Goal: Information Seeking & Learning: Learn about a topic

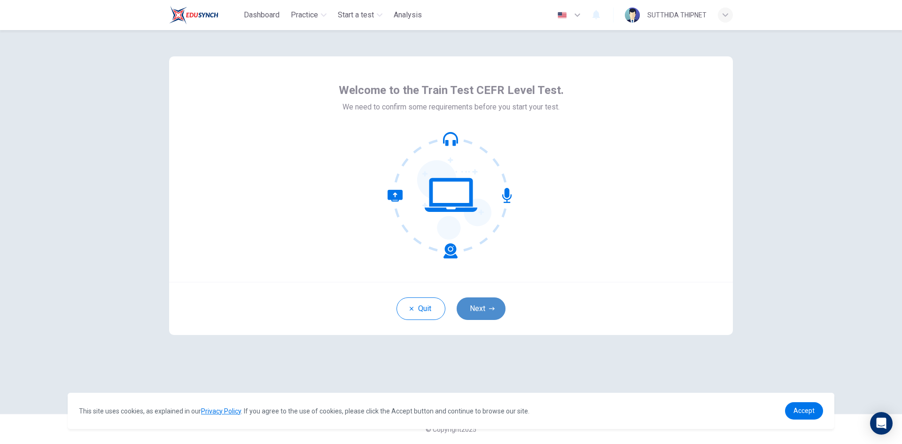
click at [487, 311] on button "Next" at bounding box center [481, 308] width 49 height 23
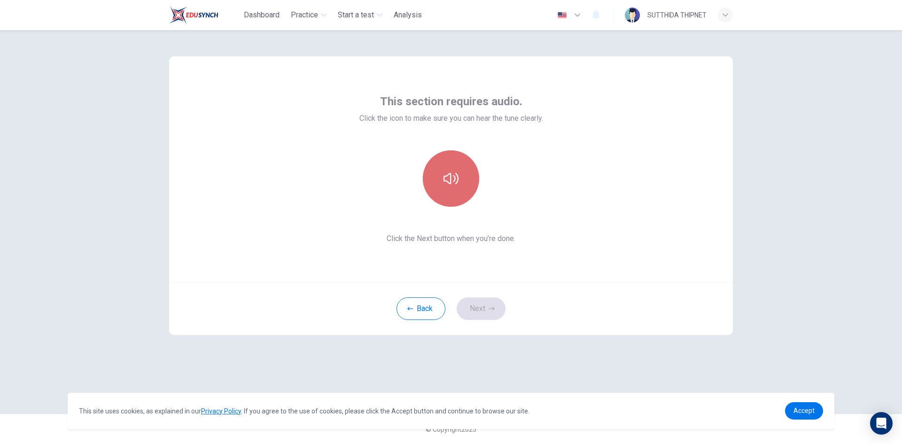
click at [458, 183] on icon "button" at bounding box center [450, 178] width 15 height 15
click at [480, 304] on button "Next" at bounding box center [481, 308] width 49 height 23
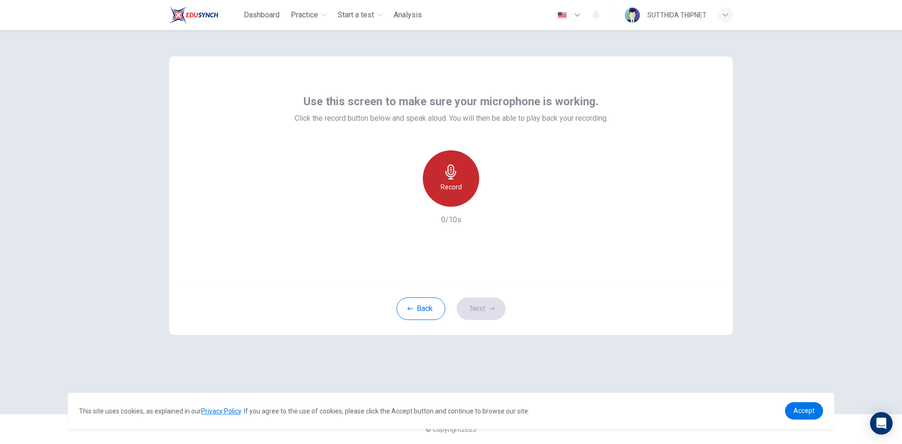
click at [456, 182] on h6 "Record" at bounding box center [451, 186] width 21 height 11
click at [452, 186] on h6 "Stop" at bounding box center [451, 186] width 14 height 11
click at [492, 202] on icon "button" at bounding box center [494, 198] width 9 height 9
click at [492, 311] on icon "button" at bounding box center [492, 309] width 6 height 6
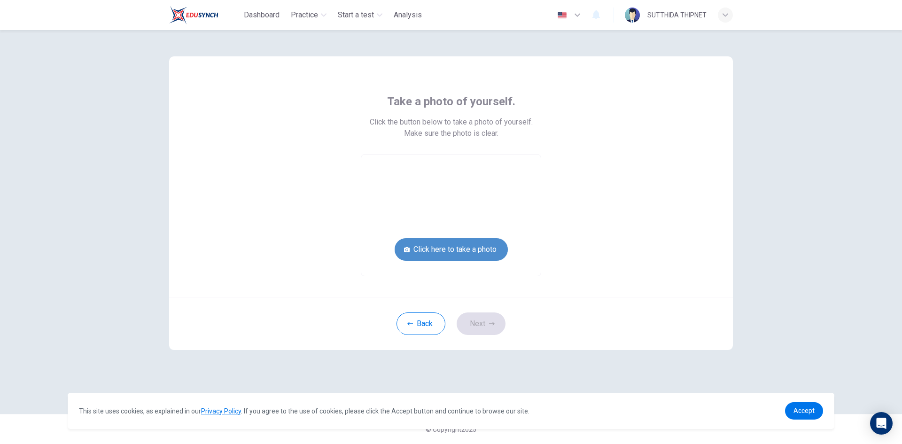
click at [467, 250] on button "Click here to take a photo" at bounding box center [451, 249] width 113 height 23
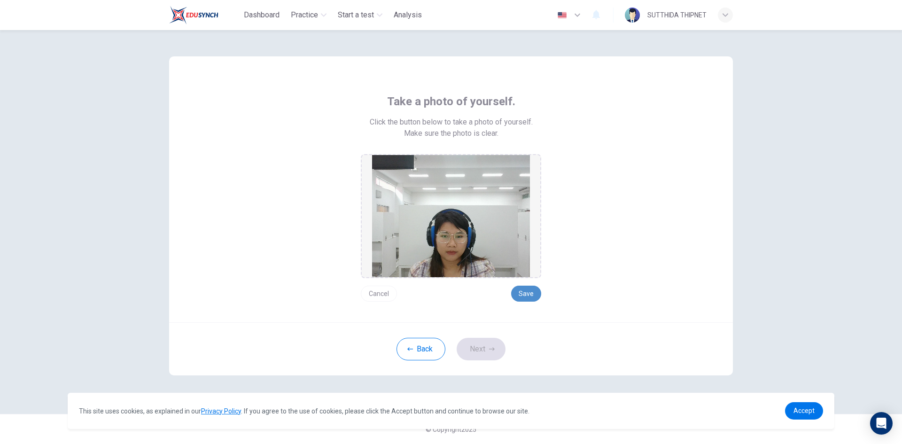
click at [527, 295] on button "Save" at bounding box center [526, 294] width 30 height 16
click at [487, 352] on button "Next" at bounding box center [481, 349] width 49 height 23
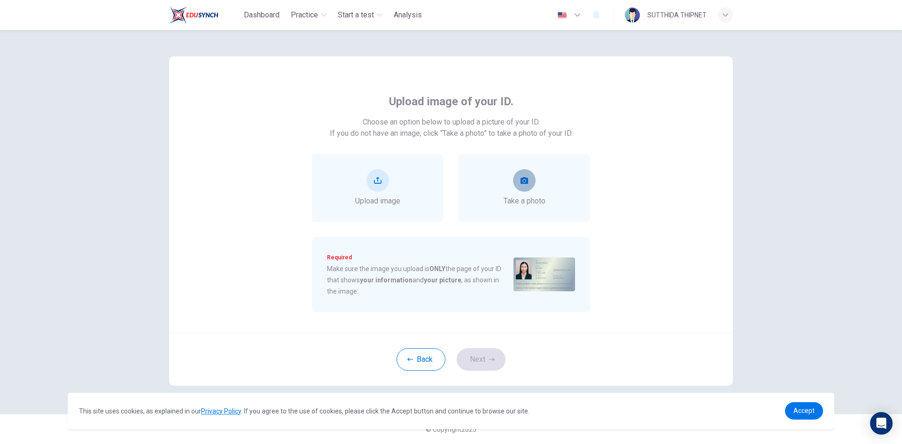
click at [525, 186] on button "take photo" at bounding box center [524, 180] width 23 height 23
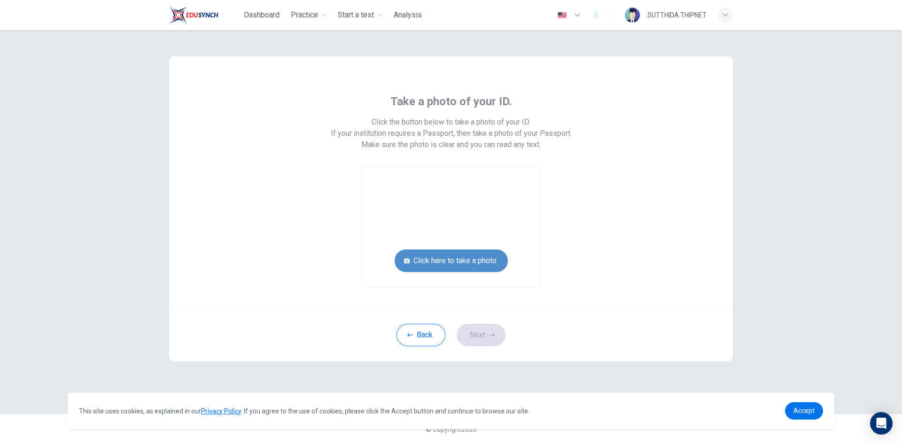
click at [473, 257] on button "Click here to take a photo" at bounding box center [451, 260] width 113 height 23
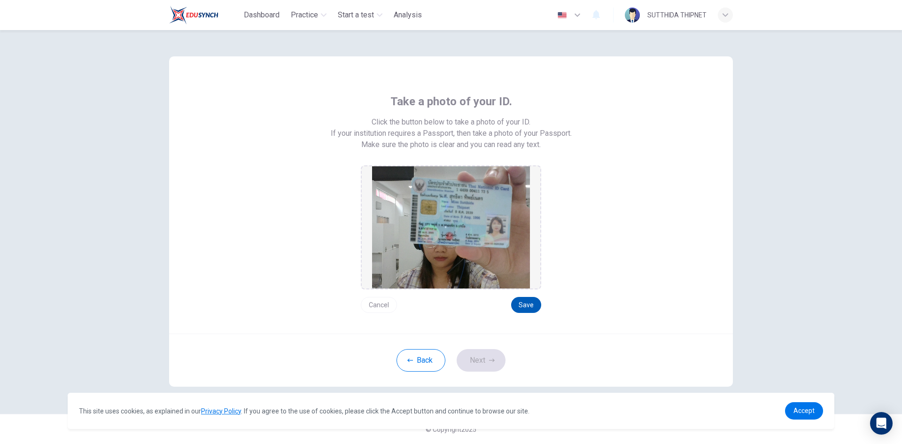
click at [527, 302] on button "Save" at bounding box center [526, 305] width 30 height 16
click at [526, 305] on button "Save" at bounding box center [526, 305] width 30 height 16
click at [530, 307] on button "Save" at bounding box center [526, 305] width 30 height 16
click at [490, 360] on icon "button" at bounding box center [492, 359] width 6 height 3
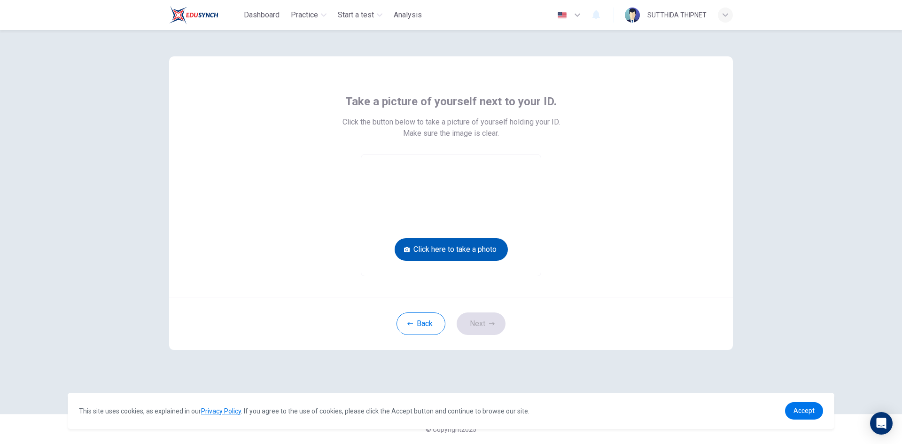
click at [476, 254] on button "Click here to take a photo" at bounding box center [451, 249] width 113 height 23
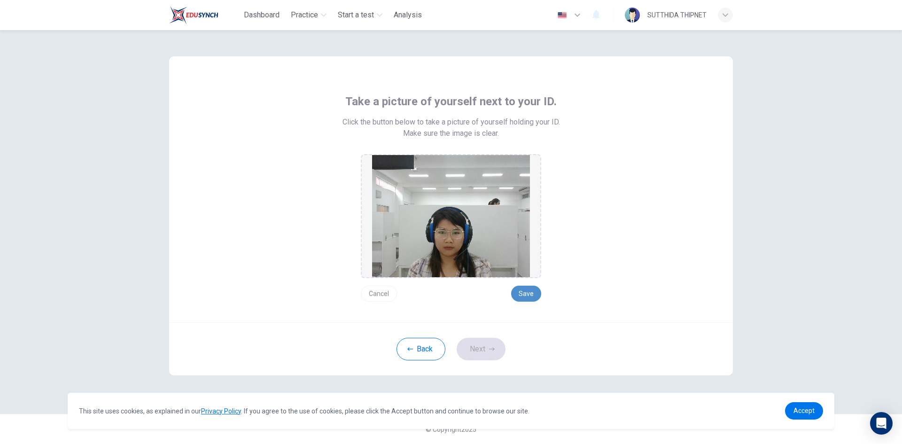
click at [530, 291] on button "Save" at bounding box center [526, 294] width 30 height 16
click at [493, 349] on icon "button" at bounding box center [492, 348] width 6 height 3
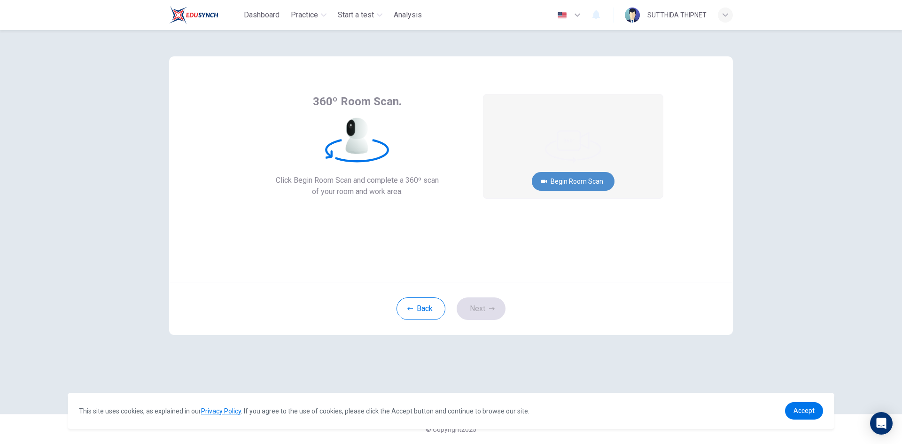
click at [589, 182] on button "Begin Room Scan" at bounding box center [573, 181] width 83 height 19
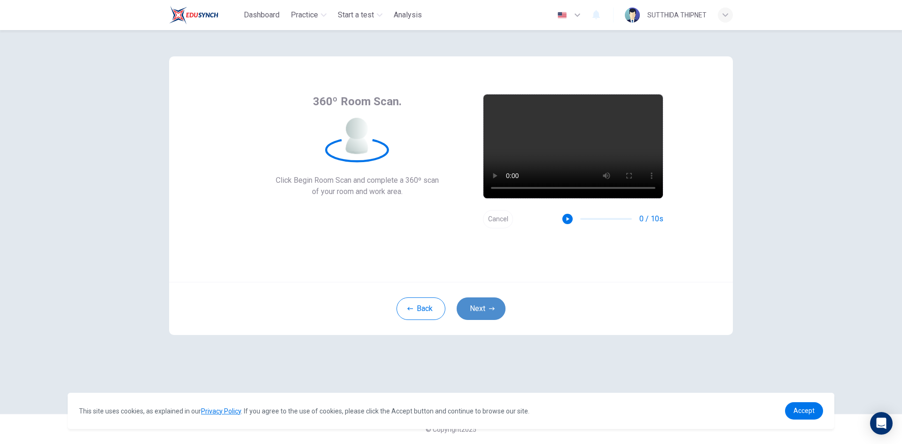
click at [495, 310] on button "Next" at bounding box center [481, 308] width 49 height 23
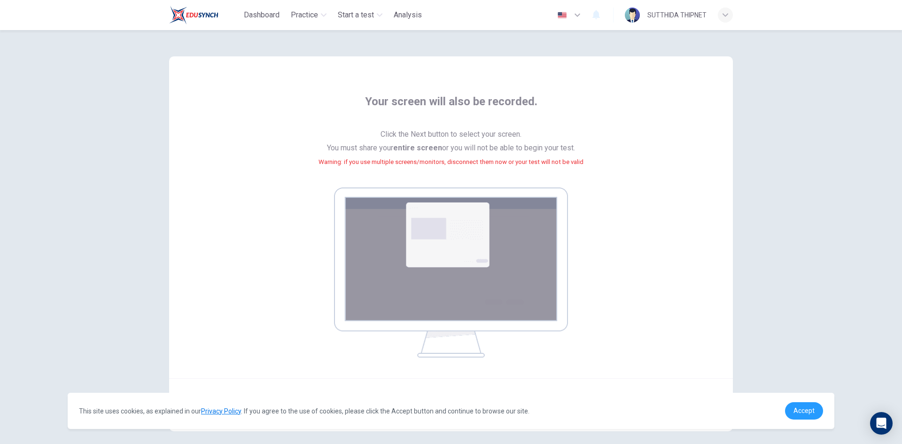
click at [802, 411] on span "Accept" at bounding box center [803, 411] width 21 height 8
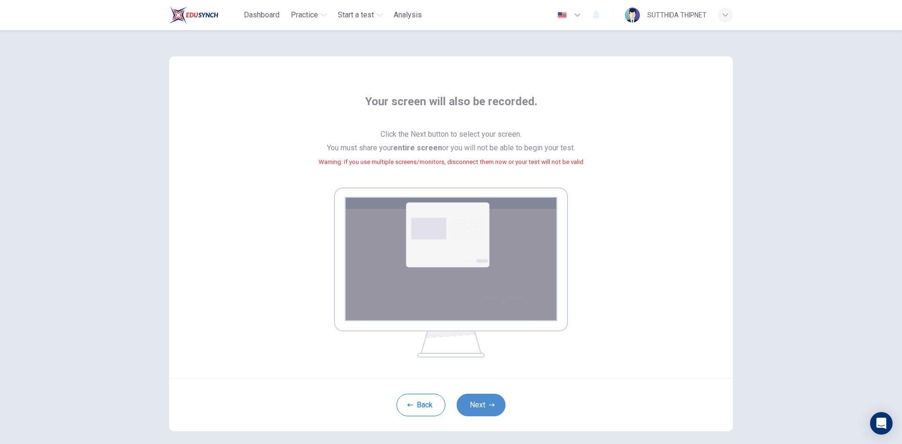
click at [474, 404] on button "Next" at bounding box center [481, 405] width 49 height 23
click at [485, 412] on button "Next" at bounding box center [481, 405] width 49 height 23
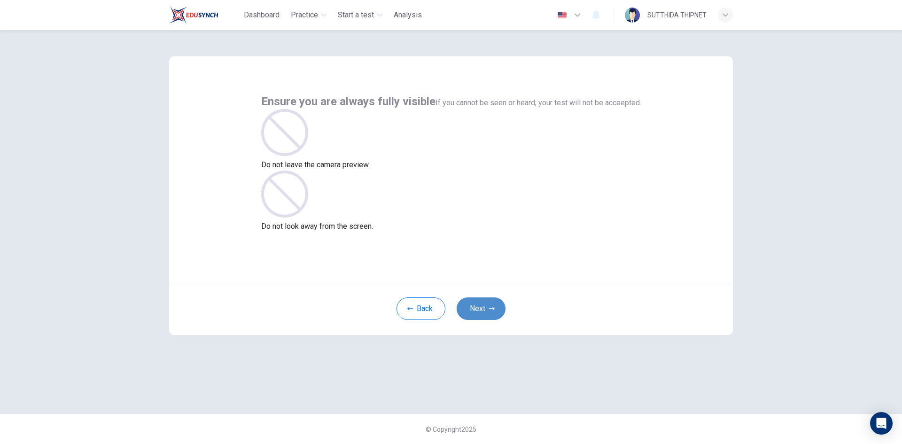
click at [484, 312] on button "Next" at bounding box center [481, 308] width 49 height 23
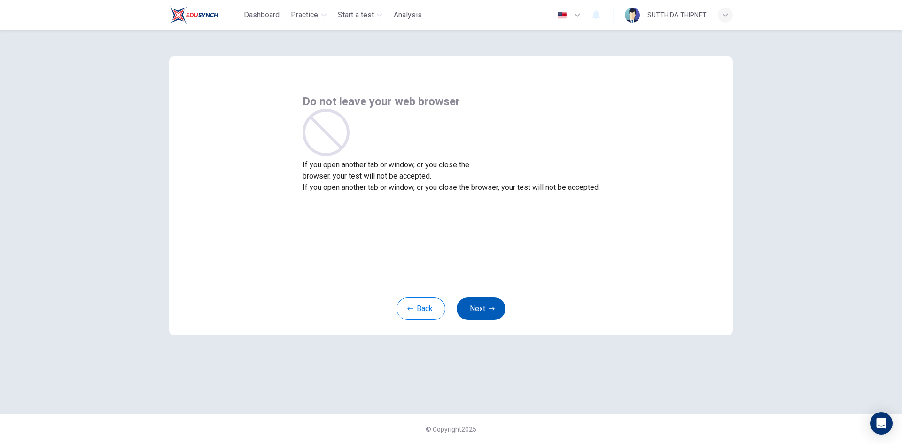
click at [484, 312] on button "Next" at bounding box center [481, 308] width 49 height 23
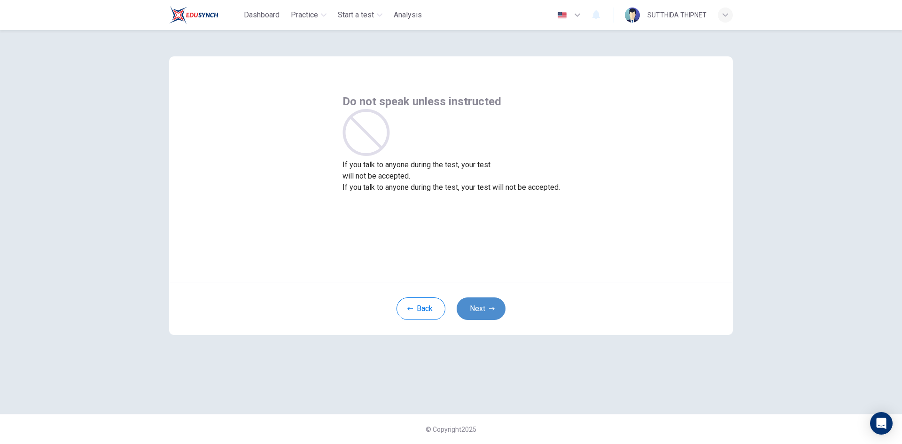
click at [484, 312] on button "Next" at bounding box center [481, 308] width 49 height 23
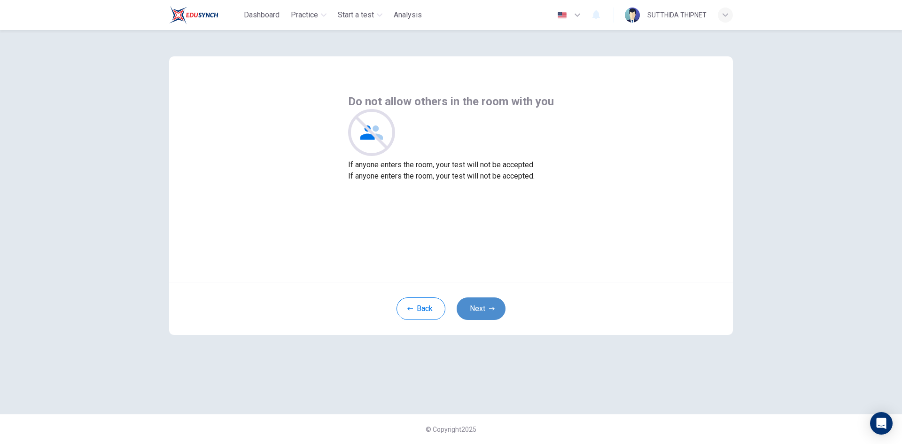
click at [484, 312] on button "Next" at bounding box center [481, 308] width 49 height 23
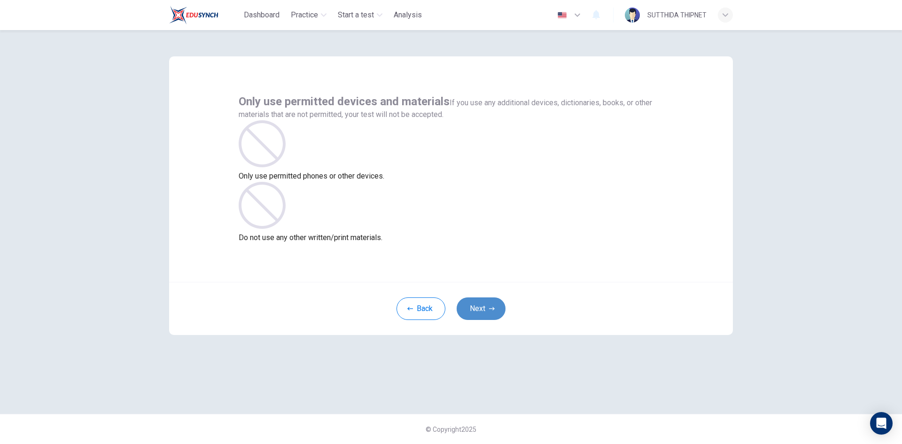
click at [484, 312] on button "Next" at bounding box center [481, 308] width 49 height 23
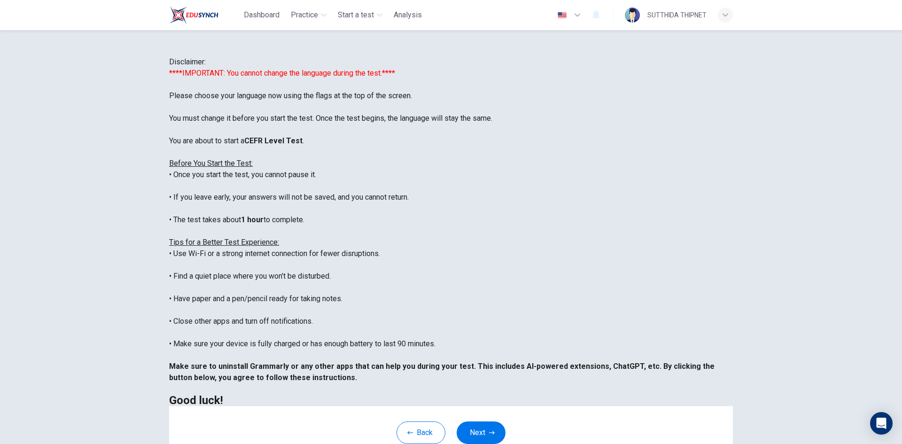
scroll to position [90, 0]
click at [491, 432] on button "Next" at bounding box center [481, 432] width 49 height 23
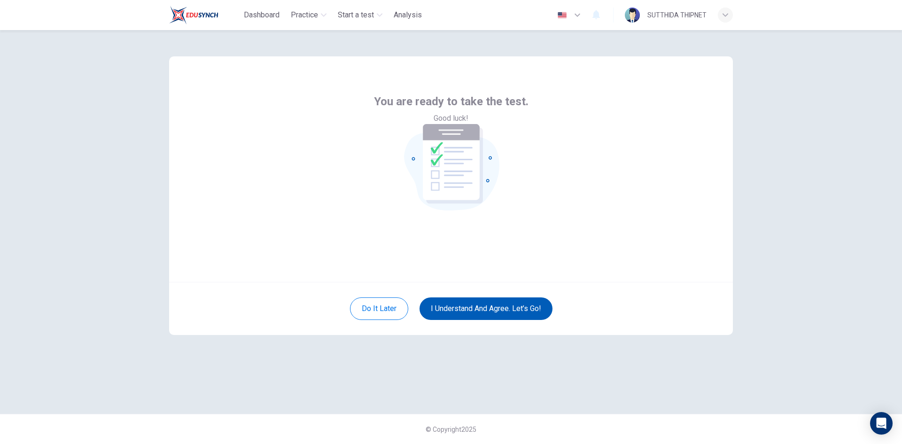
click at [523, 310] on button "I understand and agree. Let’s go!" at bounding box center [486, 308] width 133 height 23
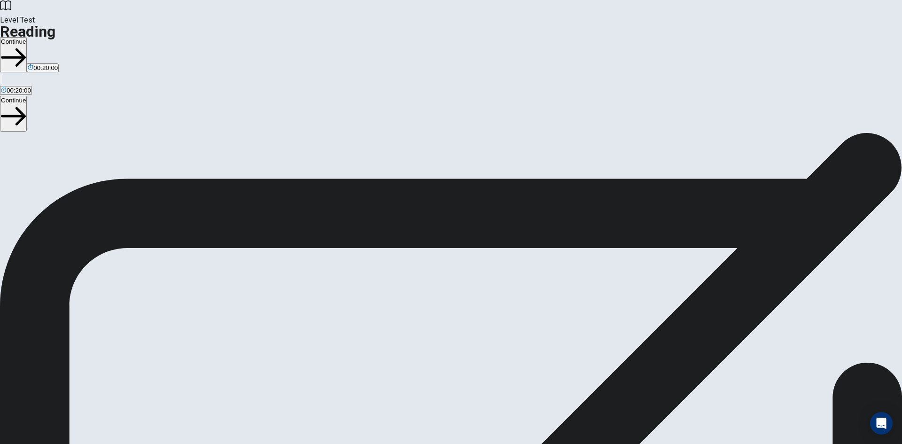
click at [27, 37] on button "Continue" at bounding box center [13, 54] width 27 height 35
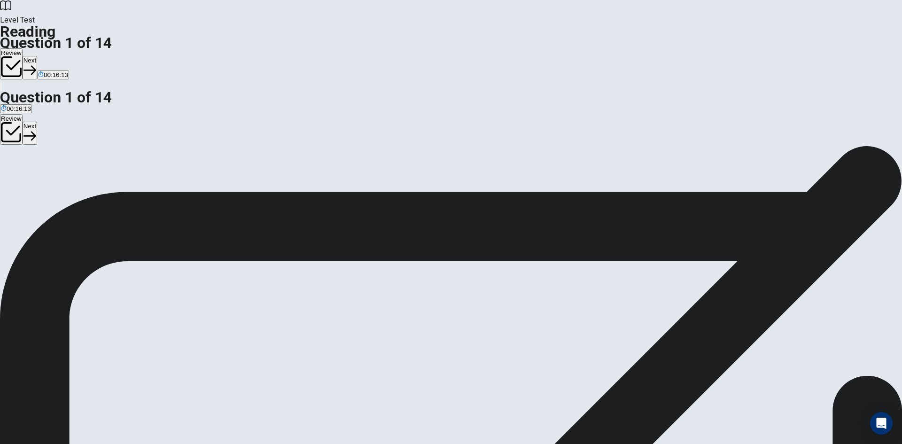
click at [37, 56] on button "Next" at bounding box center [30, 67] width 15 height 23
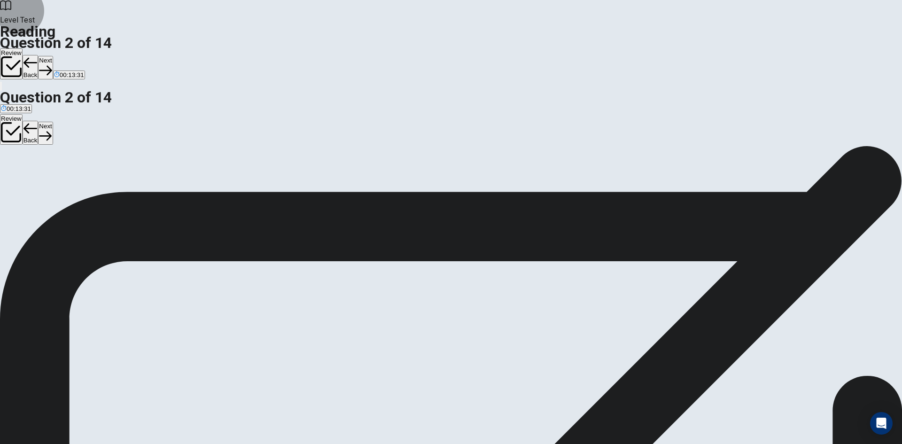
click at [53, 56] on button "Next" at bounding box center [45, 67] width 15 height 23
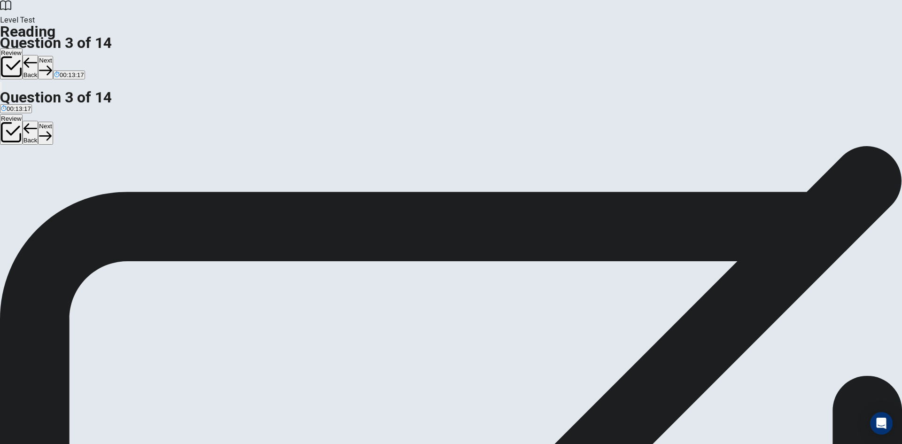
scroll to position [141, 0]
click at [53, 56] on button "Next" at bounding box center [45, 67] width 15 height 23
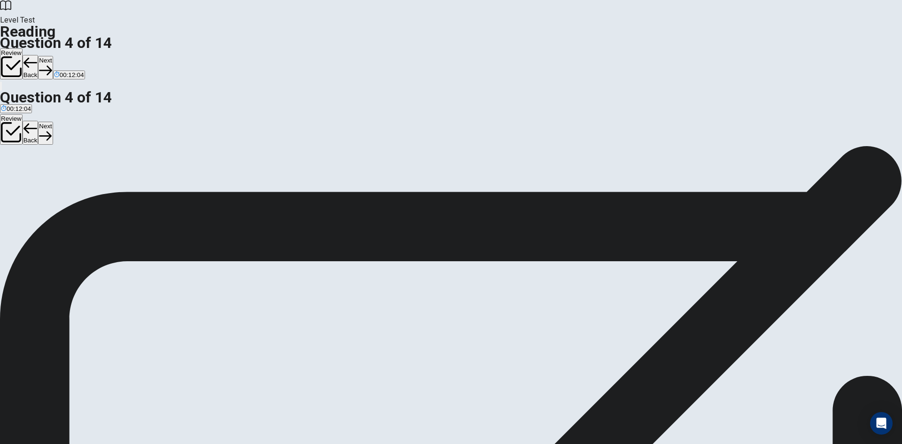
scroll to position [94, 0]
click at [53, 56] on button "Next" at bounding box center [45, 67] width 15 height 23
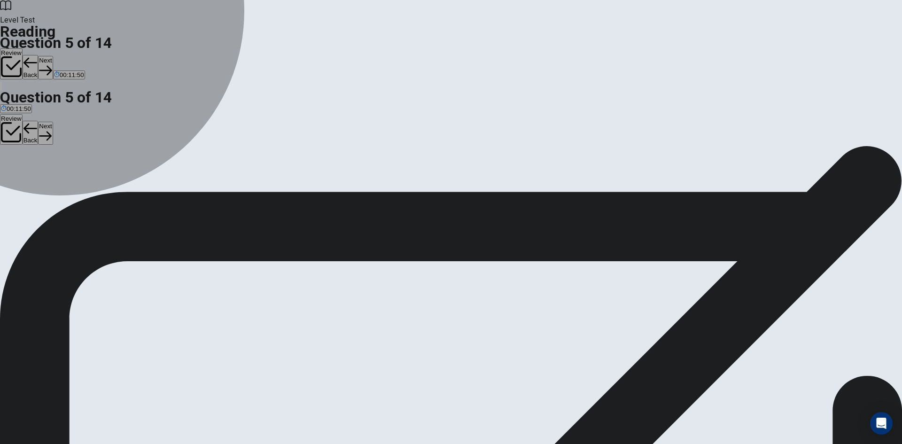
click at [103, 194] on span "Game designer" at bounding box center [82, 190] width 43 height 7
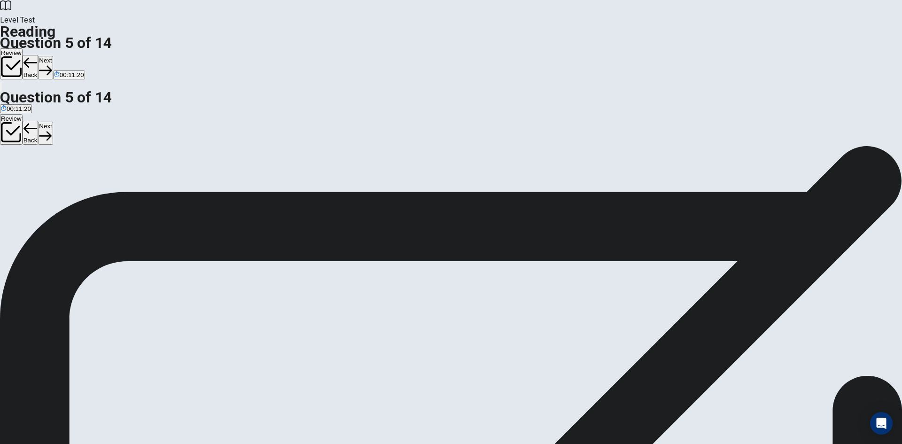
scroll to position [219, 0]
click at [53, 56] on button "Next" at bounding box center [45, 67] width 15 height 23
click at [164, 187] on span "By streaming their gameplay online" at bounding box center [116, 190] width 98 height 7
click at [53, 56] on button "Next" at bounding box center [45, 67] width 15 height 23
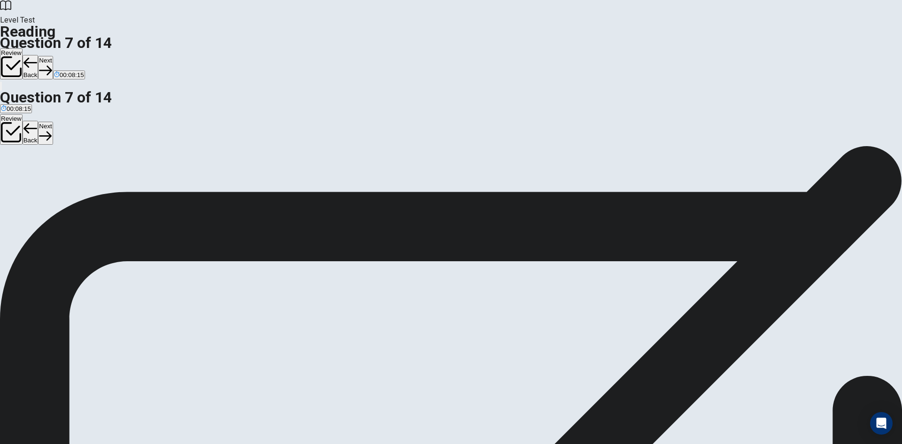
scroll to position [219, 0]
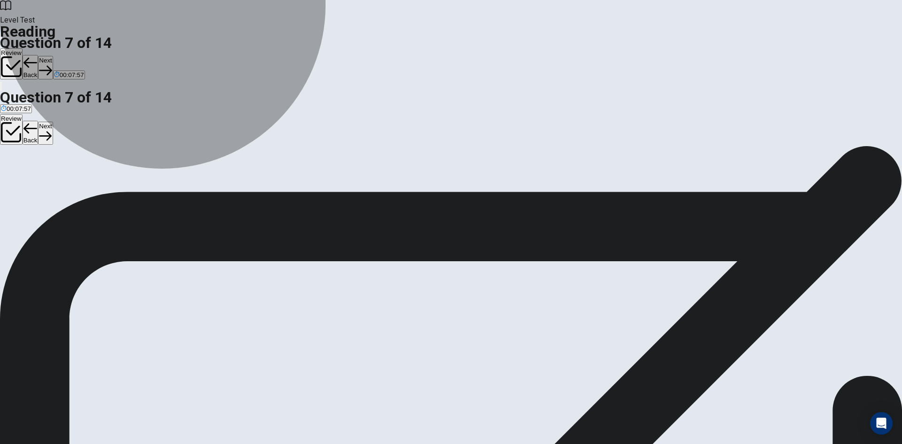
click at [111, 179] on button "A It will likely continue to grow and evolve" at bounding box center [55, 187] width 111 height 16
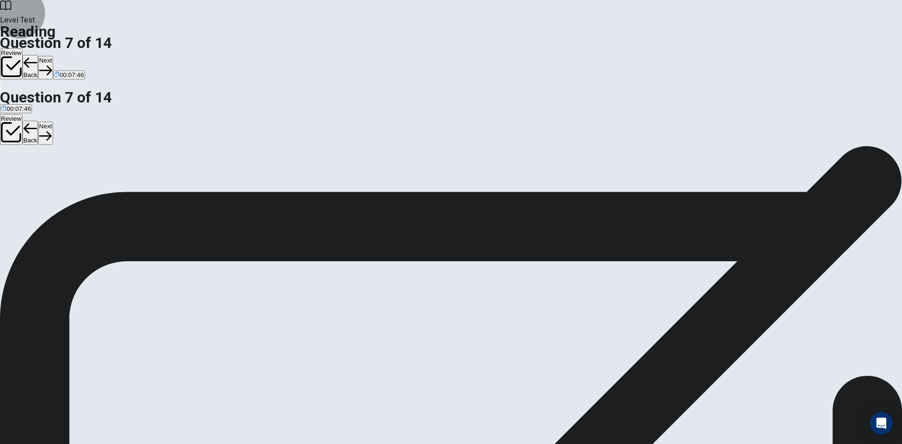
click at [53, 56] on button "Next" at bounding box center [45, 67] width 15 height 23
click at [227, 194] on span "Is not taken seriously" at bounding box center [197, 190] width 59 height 7
click at [53, 56] on button "Next" at bounding box center [45, 67] width 15 height 23
click at [175, 187] on span "Esports teams are exactly the same as traditional sports teams" at bounding box center [88, 190] width 174 height 7
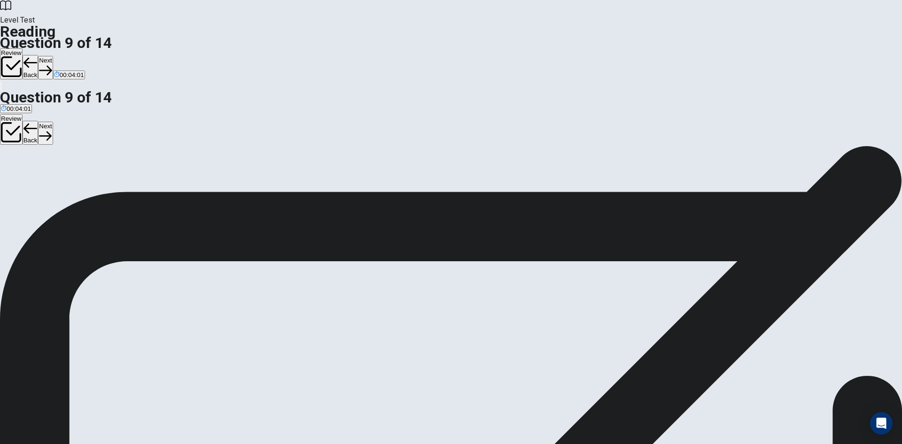
click at [53, 56] on button "Next" at bounding box center [45, 67] width 15 height 23
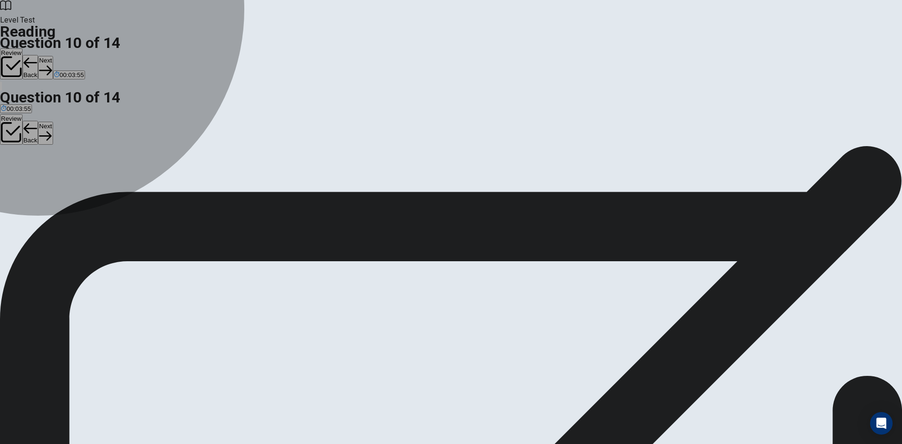
click at [59, 187] on span "Hopeful" at bounding box center [49, 190] width 22 height 7
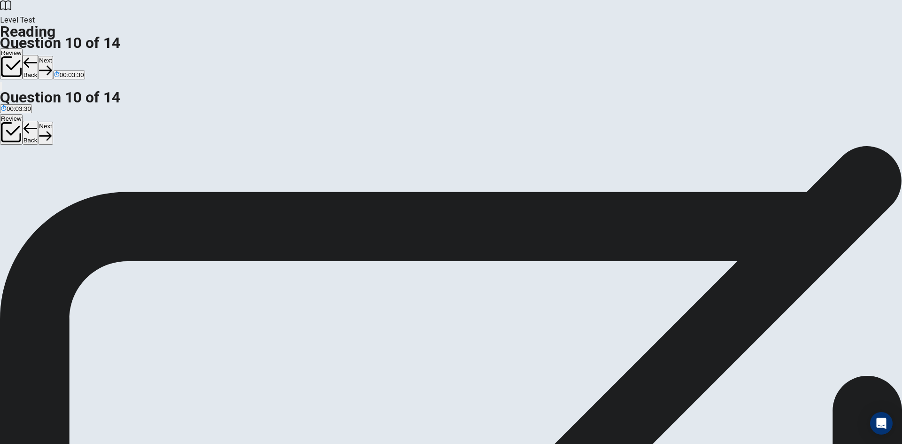
click at [109, 195] on button "D Famous" at bounding box center [97, 187] width 24 height 16
click at [60, 179] on button "B Hopeful" at bounding box center [48, 187] width 23 height 16
click at [53, 56] on button "Next" at bounding box center [45, 67] width 15 height 23
click at [104, 351] on input at bounding box center [71, 355] width 65 height 8
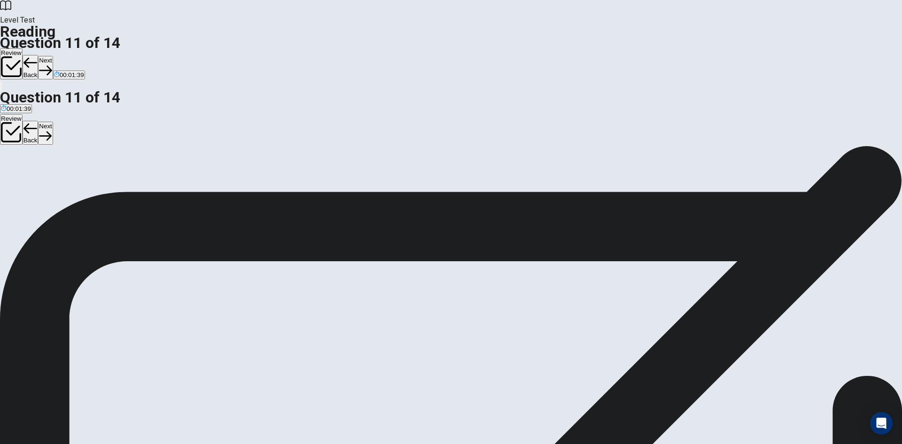
click at [53, 56] on button "Next" at bounding box center [45, 67] width 15 height 23
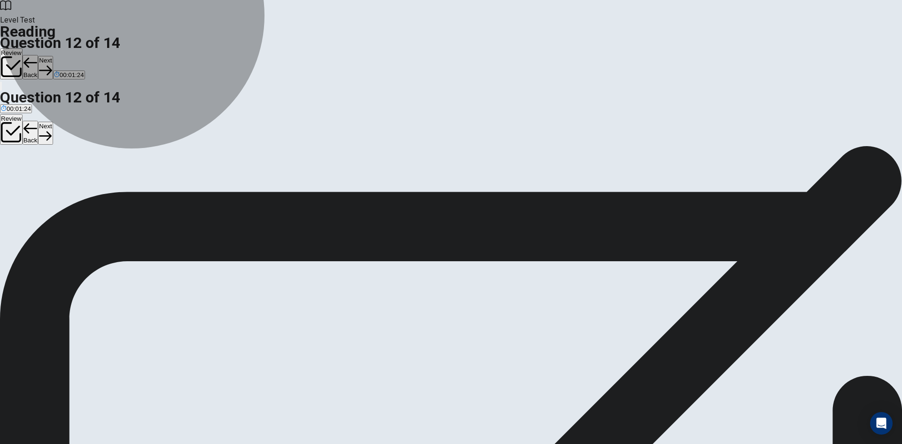
click at [320, 194] on span "They attract large audiences both in person and online." at bounding box center [337, 190] width 153 height 7
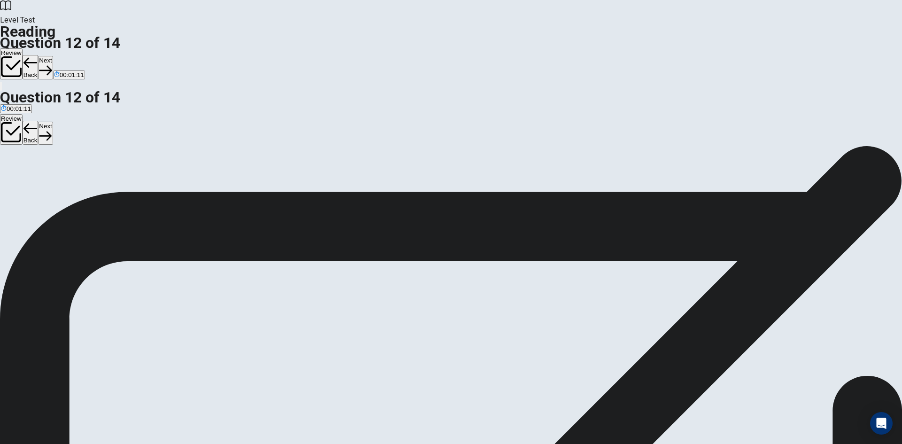
click at [136, 187] on span "They require players to buy tickets to participate." at bounding box center [68, 190] width 135 height 7
click at [265, 194] on span "They attract large audiences both in person and online." at bounding box center [337, 190] width 153 height 7
click at [53, 56] on button "Next" at bounding box center [45, 67] width 15 height 23
click at [261, 187] on span "By allowing players to download games for free." at bounding box center [194, 190] width 133 height 7
click at [53, 56] on button "Next" at bounding box center [45, 67] width 15 height 23
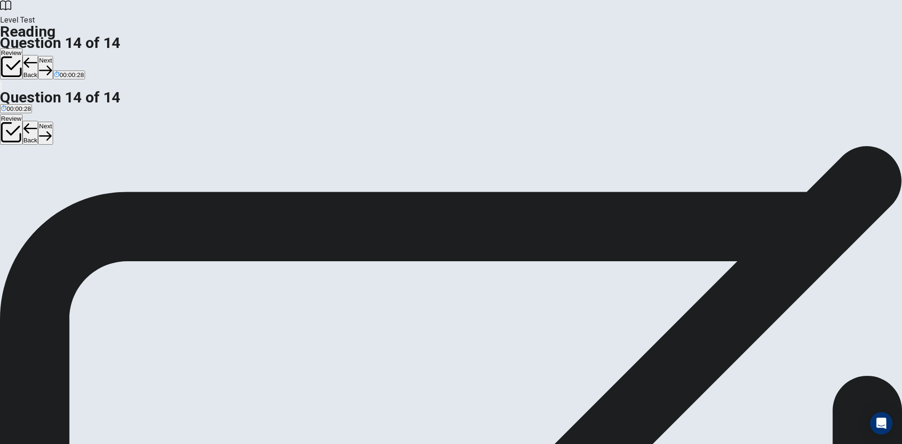
drag, startPoint x: 272, startPoint y: 253, endPoint x: 269, endPoint y: 246, distance: 8.4
drag, startPoint x: 276, startPoint y: 255, endPoint x: 393, endPoint y: 268, distance: 118.1
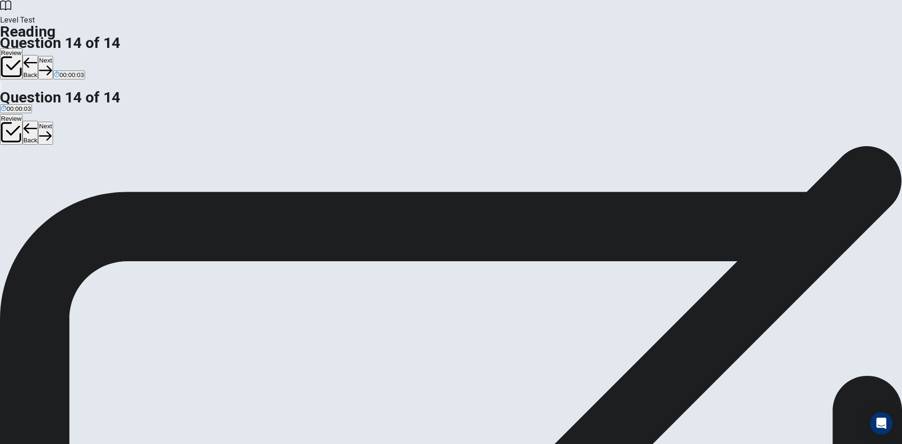
scroll to position [276, 0]
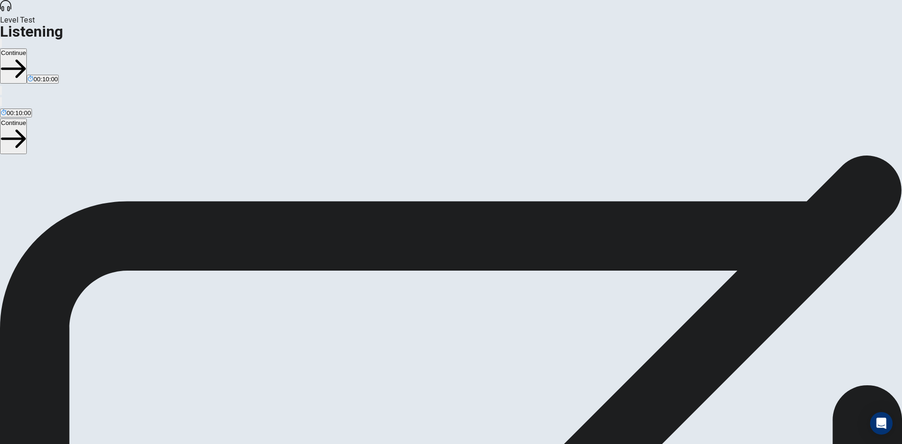
click at [553, 25] on span at bounding box center [553, 25] width 0 height 0
click at [27, 48] on button "Continue" at bounding box center [13, 65] width 27 height 35
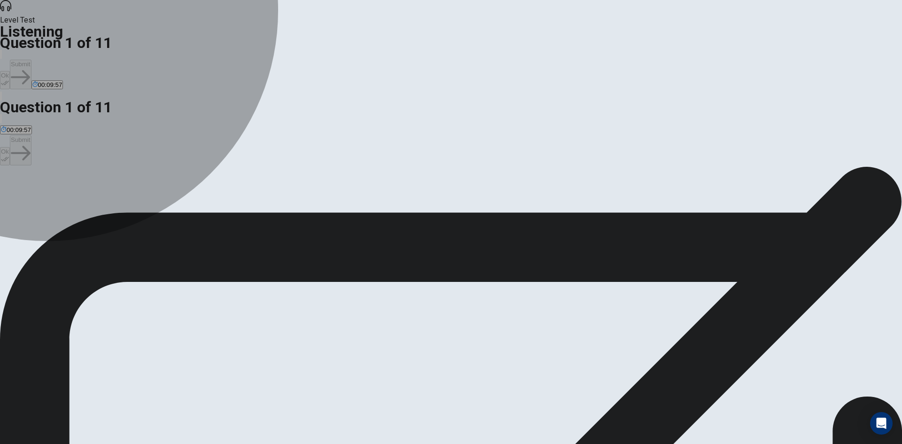
click at [179, 204] on span "A road trip." at bounding box center [164, 200] width 30 height 7
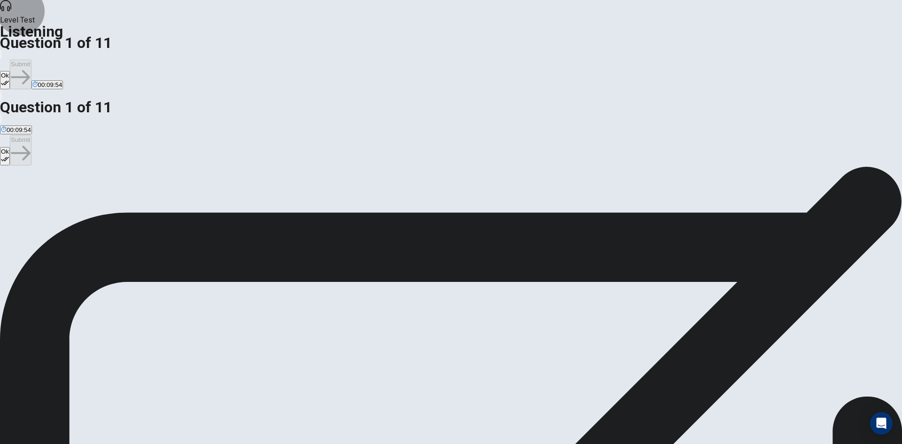
click at [9, 79] on icon "button" at bounding box center [5, 83] width 8 height 8
click at [31, 60] on button "Submit" at bounding box center [20, 75] width 21 height 30
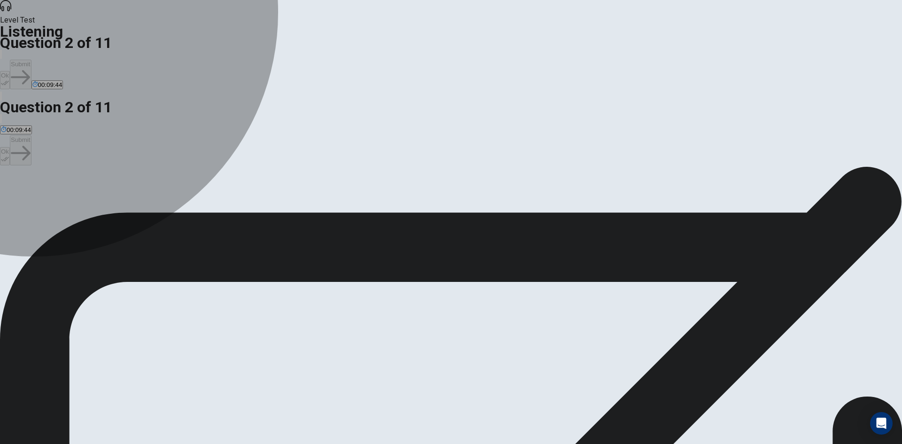
click at [150, 204] on span "Seaside." at bounding box center [137, 200] width 24 height 7
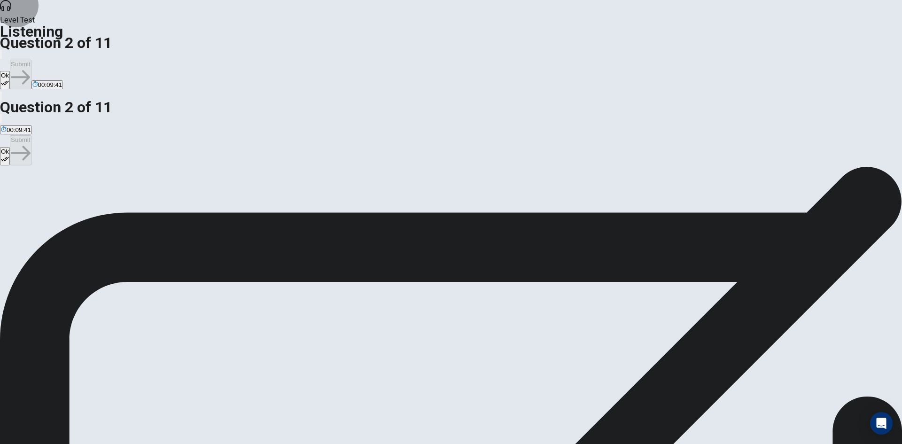
click at [10, 71] on button "Ok" at bounding box center [5, 80] width 10 height 18
click at [31, 60] on button "Submit" at bounding box center [20, 75] width 21 height 30
click at [51, 197] on span "Camping." at bounding box center [37, 200] width 27 height 7
click at [10, 71] on button "Ok" at bounding box center [5, 80] width 10 height 18
click at [30, 68] on icon "button" at bounding box center [20, 77] width 19 height 19
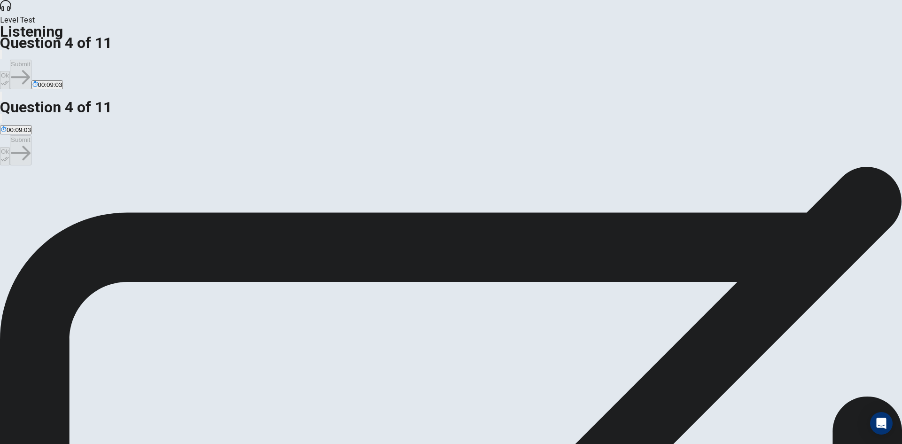
click at [133, 197] on span "Have a picnic and take photos." at bounding box center [90, 200] width 86 height 7
click at [9, 79] on icon "button" at bounding box center [5, 83] width 8 height 8
click at [31, 60] on button "Submit" at bounding box center [20, 75] width 21 height 30
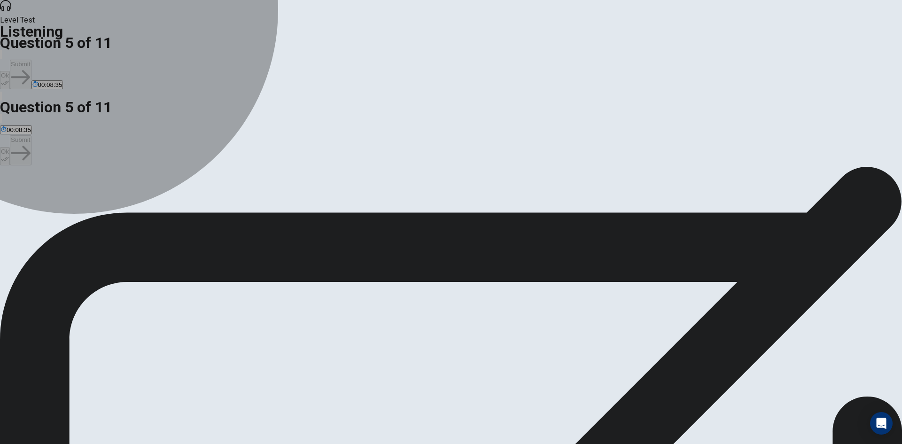
click at [174, 197] on span "A tent, sleeping bags, and cooking gear." at bounding box center [118, 200] width 111 height 7
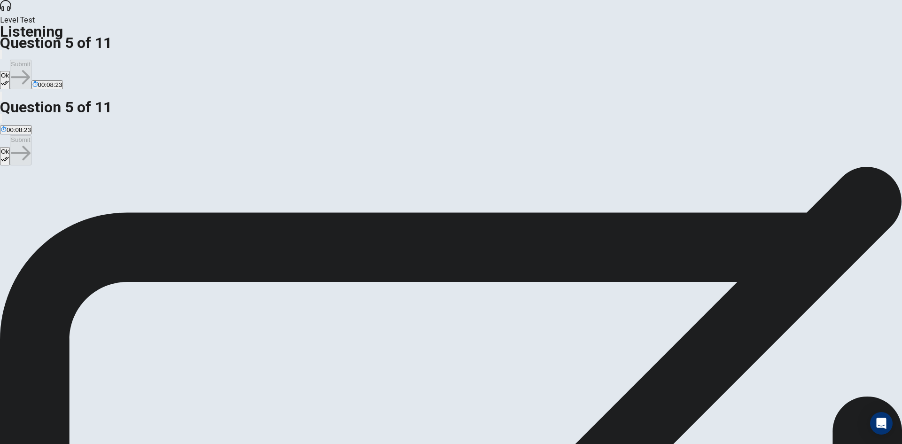
click at [9, 79] on icon "button" at bounding box center [5, 83] width 8 height 8
click at [31, 60] on button "Submit" at bounding box center [20, 75] width 21 height 30
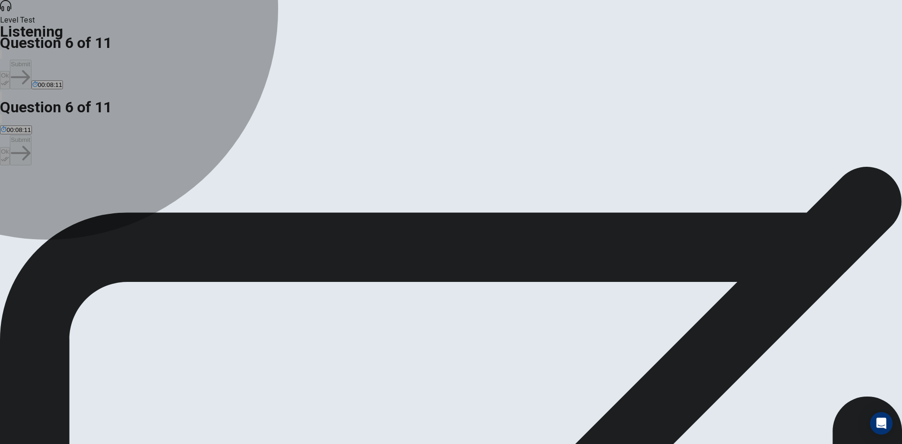
click at [123, 203] on span "Extra blankets." at bounding box center [102, 200] width 41 height 7
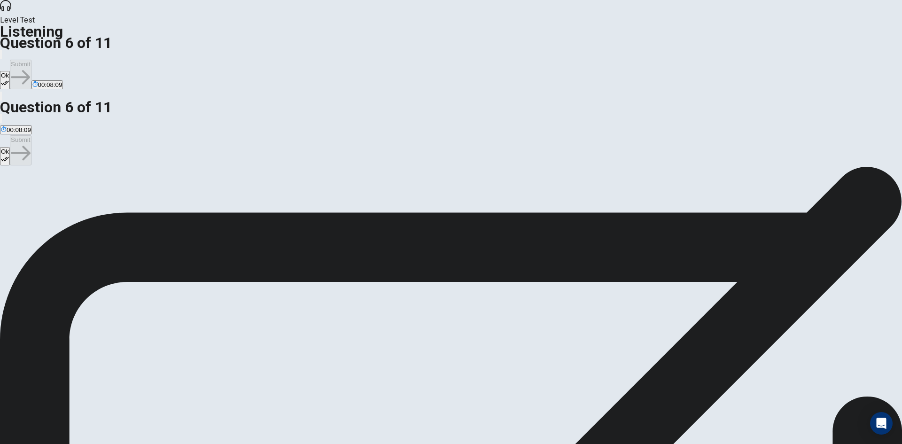
click at [10, 71] on button "Ok" at bounding box center [5, 80] width 10 height 18
click at [31, 60] on button "Submit" at bounding box center [20, 75] width 21 height 30
click at [179, 197] on span "A mix of classic rock, pop, and throwback songs." at bounding box center [112, 200] width 135 height 7
click at [10, 71] on button "Ok" at bounding box center [5, 80] width 10 height 18
click at [31, 60] on button "Submit" at bounding box center [20, 75] width 21 height 30
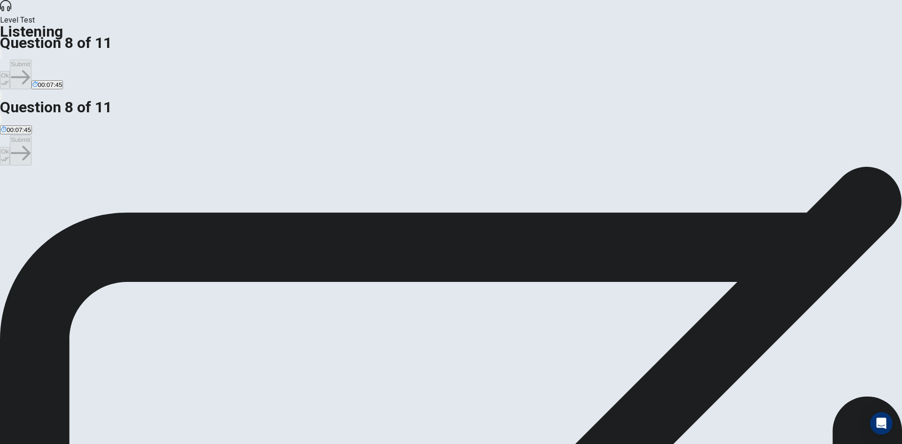
click at [210, 197] on span "They are worried about the weather." at bounding box center [160, 200] width 100 height 7
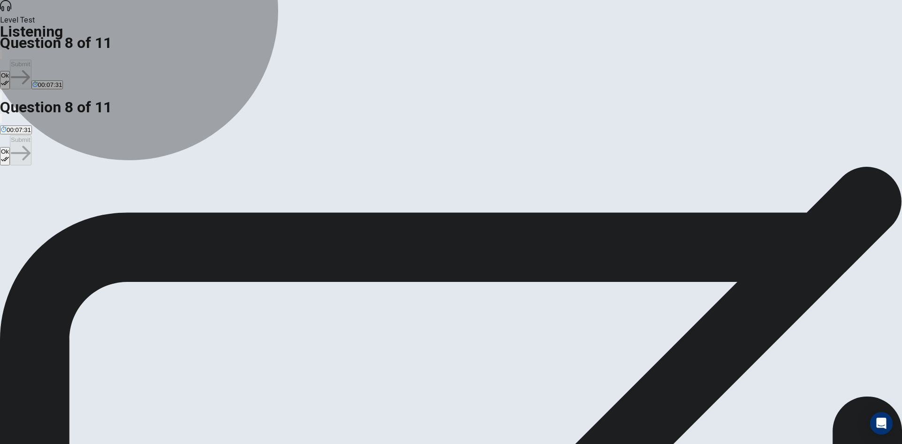
click at [328, 204] on span "They are excited and looking forward to it." at bounding box center [270, 200] width 116 height 7
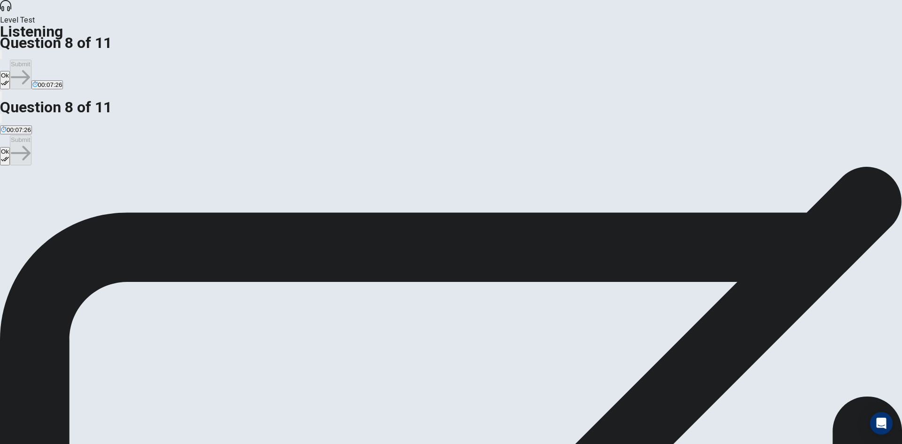
drag, startPoint x: 475, startPoint y: 120, endPoint x: 502, endPoint y: 118, distance: 26.9
click at [377, 179] on span "Based on the conversation, how do both of them feel about the upcoming road tri…" at bounding box center [188, 183] width 377 height 9
click at [10, 71] on button "Ok" at bounding box center [5, 80] width 10 height 18
click at [31, 60] on button "Submit" at bounding box center [20, 75] width 21 height 30
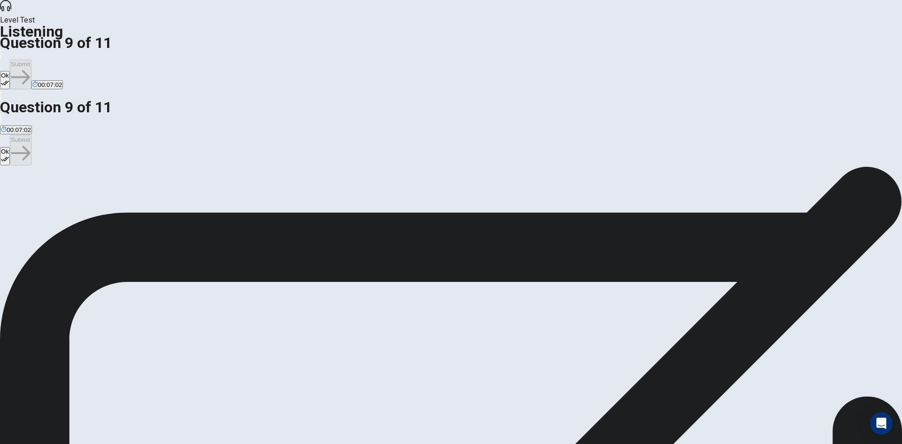
click at [10, 71] on button "Ok" at bounding box center [5, 80] width 10 height 18
click at [31, 60] on button "Submit" at bounding box center [20, 75] width 21 height 30
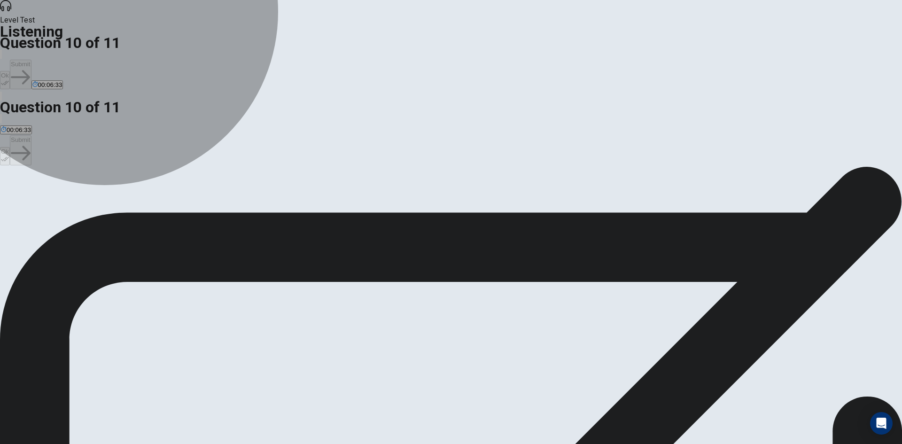
click at [384, 197] on span "To ensure they have a spot during the crowded summer season." at bounding box center [295, 200] width 178 height 7
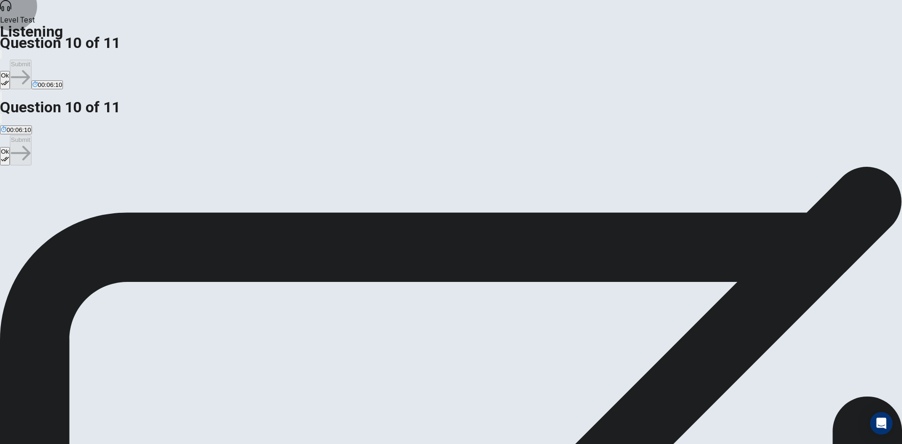
click at [10, 71] on button "Ok" at bounding box center [5, 80] width 10 height 18
click at [31, 60] on button "Submit" at bounding box center [20, 75] width 21 height 30
click at [338, 204] on span "Some podcasts, especially true crime ones." at bounding box center [370, 200] width 121 height 7
click at [9, 79] on icon "button" at bounding box center [5, 83] width 8 height 8
click at [31, 60] on button "Submit" at bounding box center [20, 75] width 21 height 30
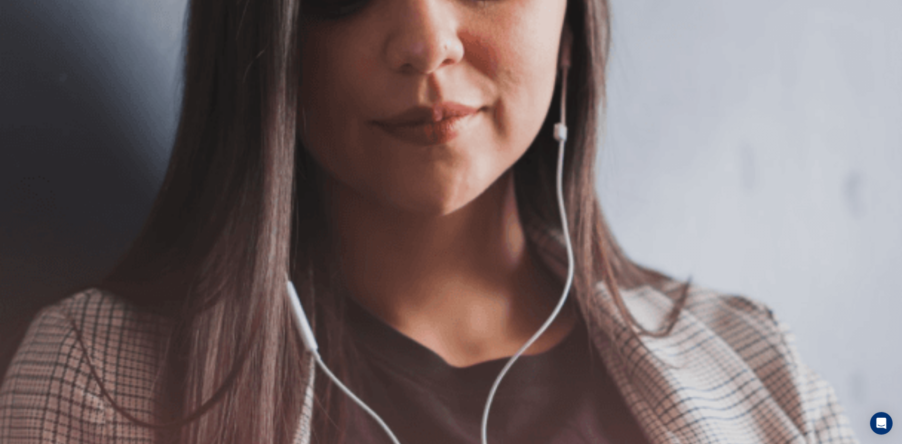
click at [27, 48] on button "Continue" at bounding box center [13, 65] width 27 height 35
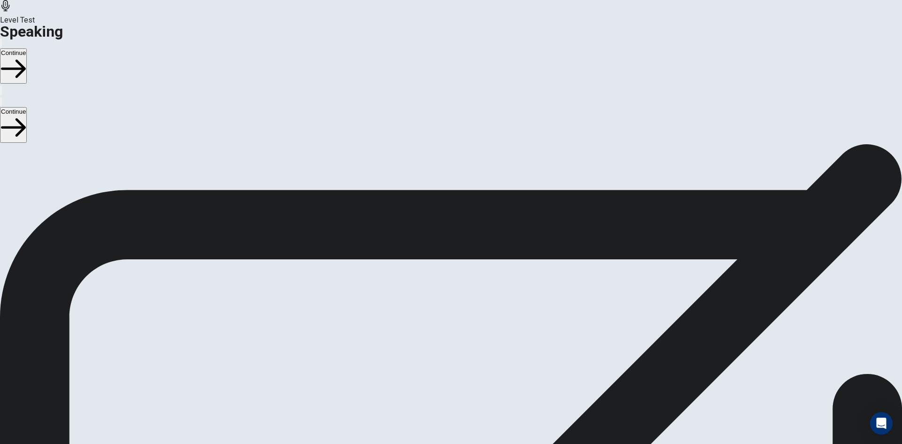
click at [468, 304] on div "Stop Recording" at bounding box center [451, 363] width 33 height 119
click at [457, 299] on icon at bounding box center [447, 313] width 20 height 28
click at [450, 339] on icon "Play Audio" at bounding box center [445, 344] width 9 height 11
click at [449, 339] on icon "Record Again" at bounding box center [443, 344] width 11 height 11
click at [468, 304] on div "Stop Recording" at bounding box center [451, 363] width 33 height 119
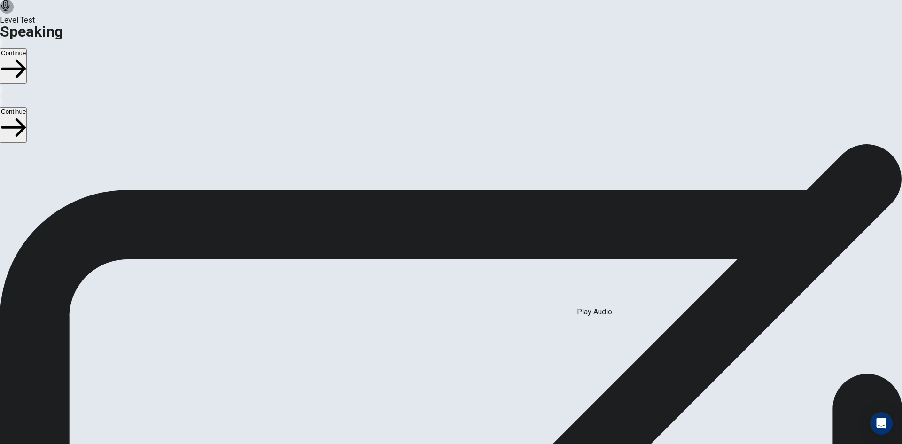
click at [440, 339] on icon "Play Audio" at bounding box center [440, 339] width 0 height 0
click at [465, 299] on div at bounding box center [451, 314] width 28 height 31
click at [440, 339] on icon "Play Audio" at bounding box center [440, 339] width 0 height 0
click at [457, 299] on icon at bounding box center [447, 313] width 20 height 28
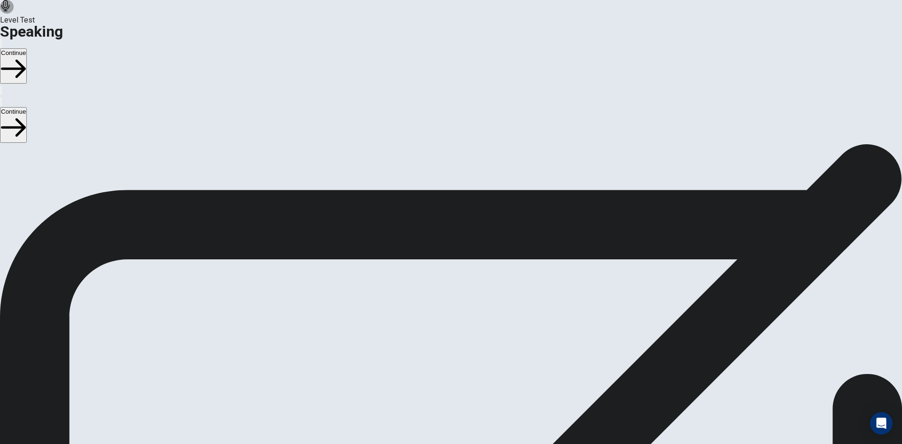
click at [578, 306] on div "00:00:15" at bounding box center [451, 300] width 902 height 86
click at [439, 332] on button "Record Again" at bounding box center [438, 336] width 2 height 9
click at [468, 402] on span "Stop Recording" at bounding box center [451, 412] width 33 height 20
click at [450, 339] on icon "Play Audio" at bounding box center [445, 344] width 9 height 11
click at [27, 48] on button "Continue" at bounding box center [13, 65] width 27 height 35
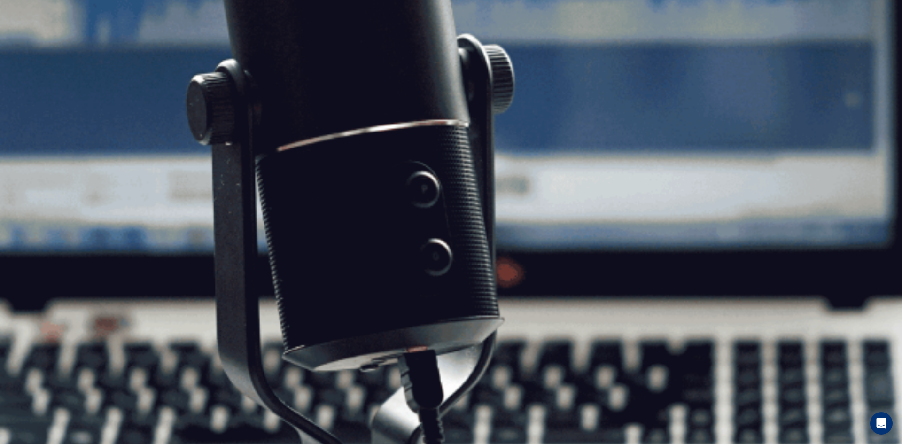
click at [27, 48] on button "Continue" at bounding box center [13, 65] width 27 height 35
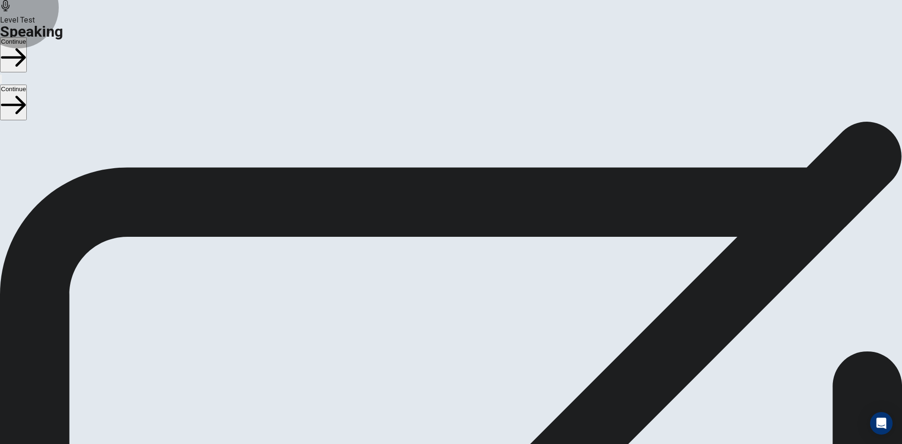
click at [27, 37] on button "Continue" at bounding box center [13, 54] width 27 height 35
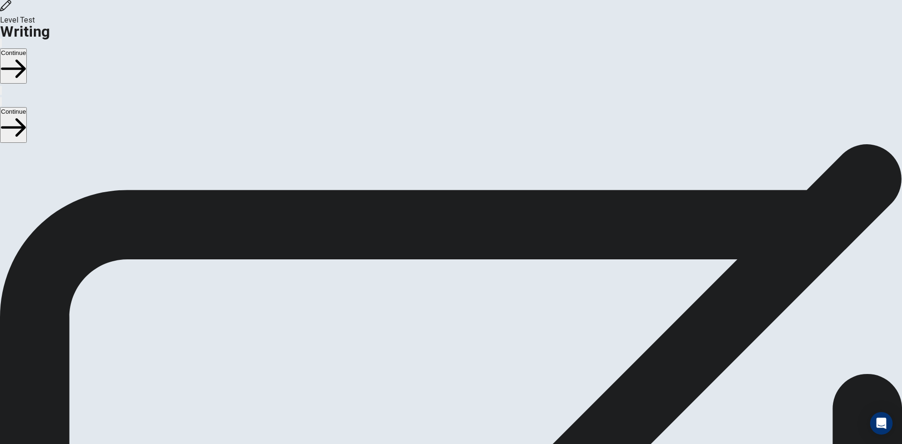
click at [27, 48] on button "Continue" at bounding box center [13, 65] width 27 height 35
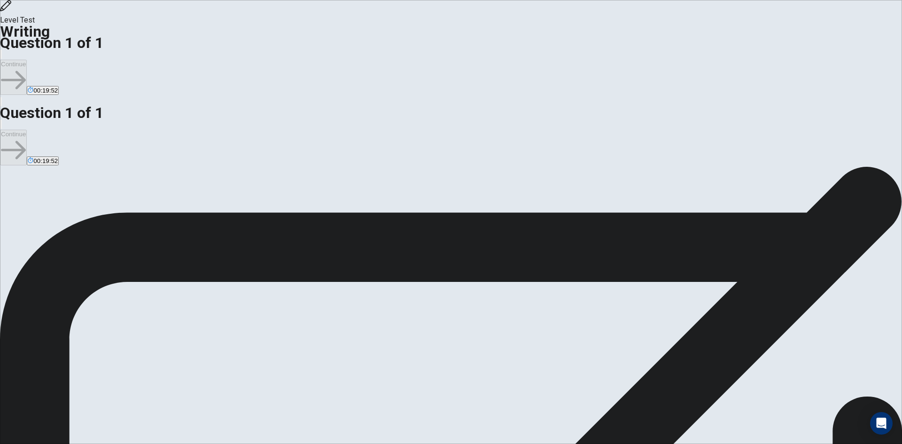
type textarea "*"
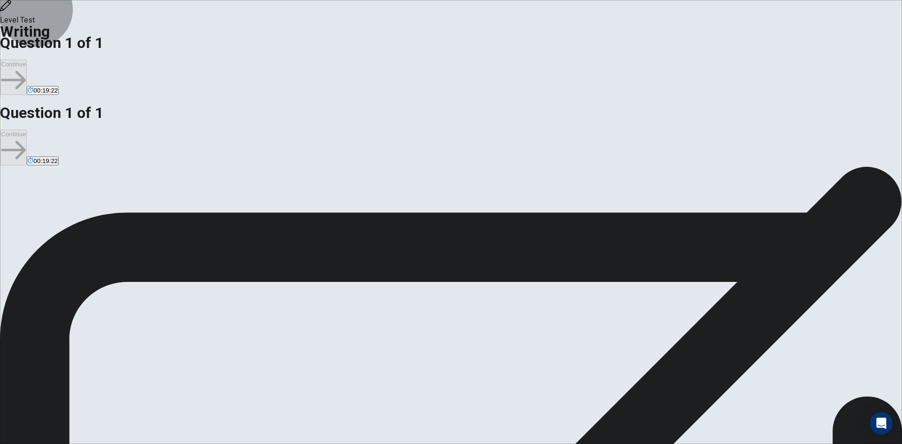
drag, startPoint x: 611, startPoint y: 158, endPoint x: 668, endPoint y: 159, distance: 56.4
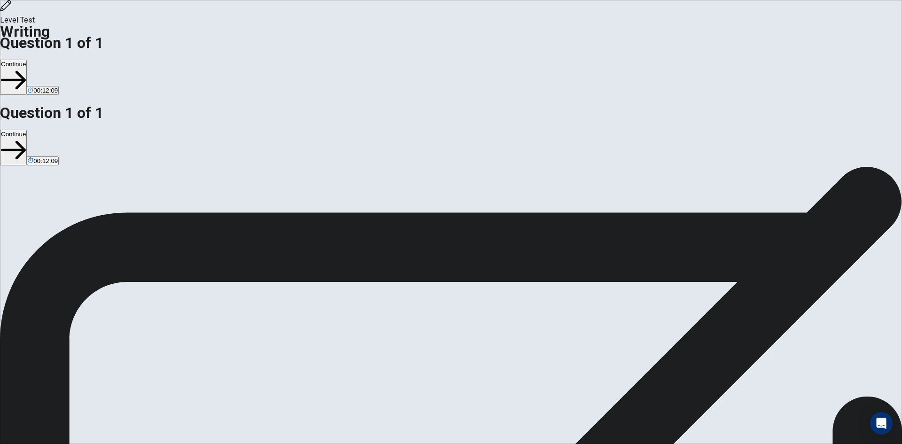
drag, startPoint x: 667, startPoint y: 160, endPoint x: 613, endPoint y: 161, distance: 54.0
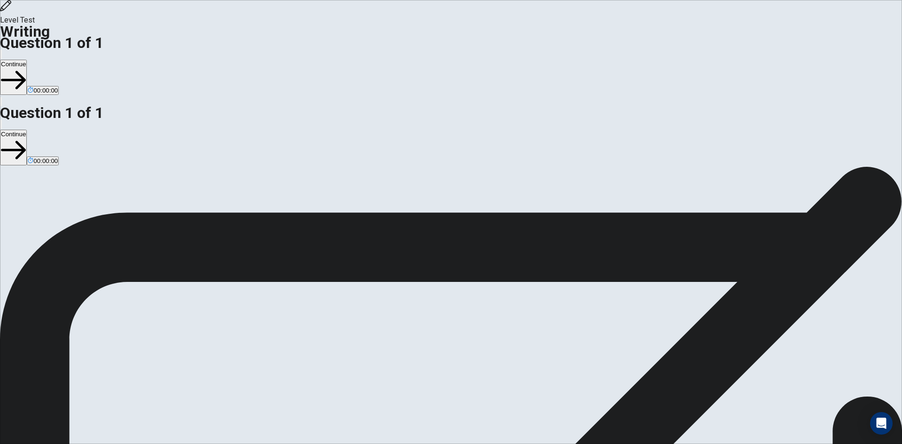
type textarea "**********"
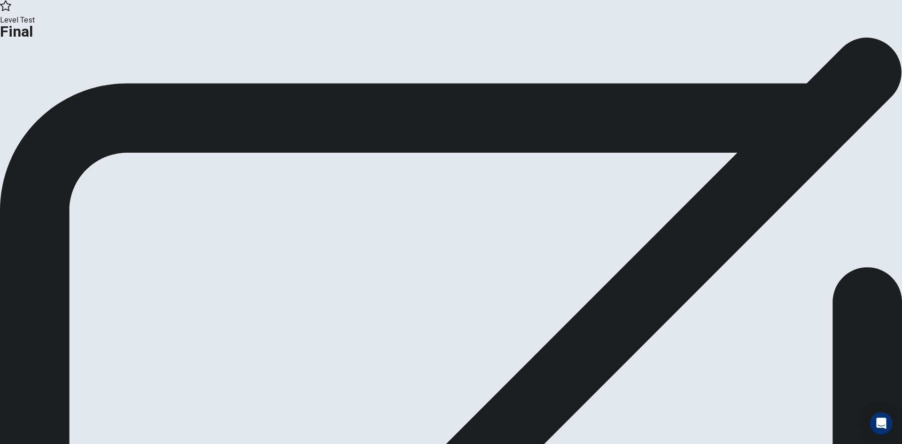
click at [75, 84] on button "Continue" at bounding box center [56, 77] width 38 height 13
